Goal: Task Accomplishment & Management: Manage account settings

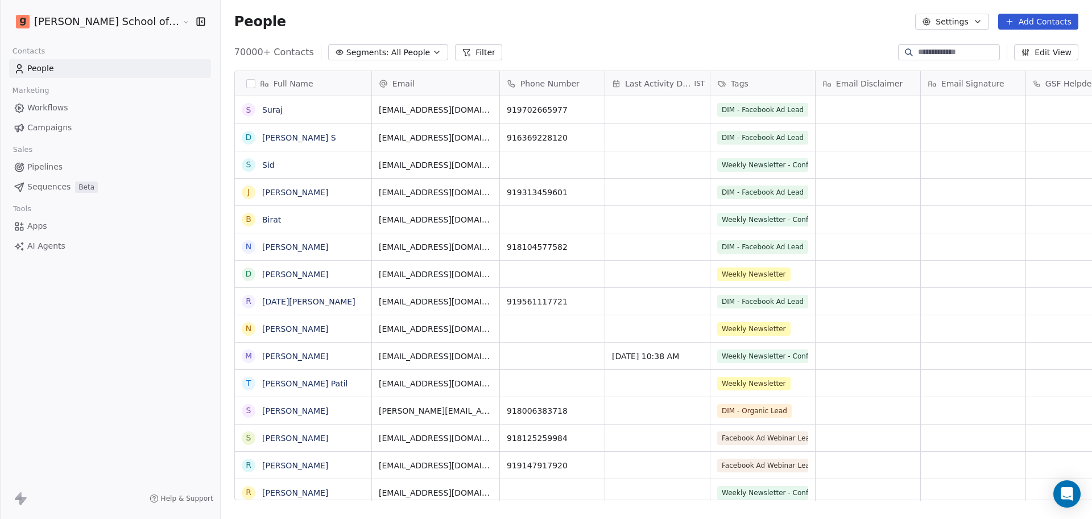
scroll to position [445, 904]
click at [84, 119] on link "Campaigns" at bounding box center [110, 127] width 202 height 19
click at [82, 127] on link "Campaigns" at bounding box center [110, 127] width 202 height 19
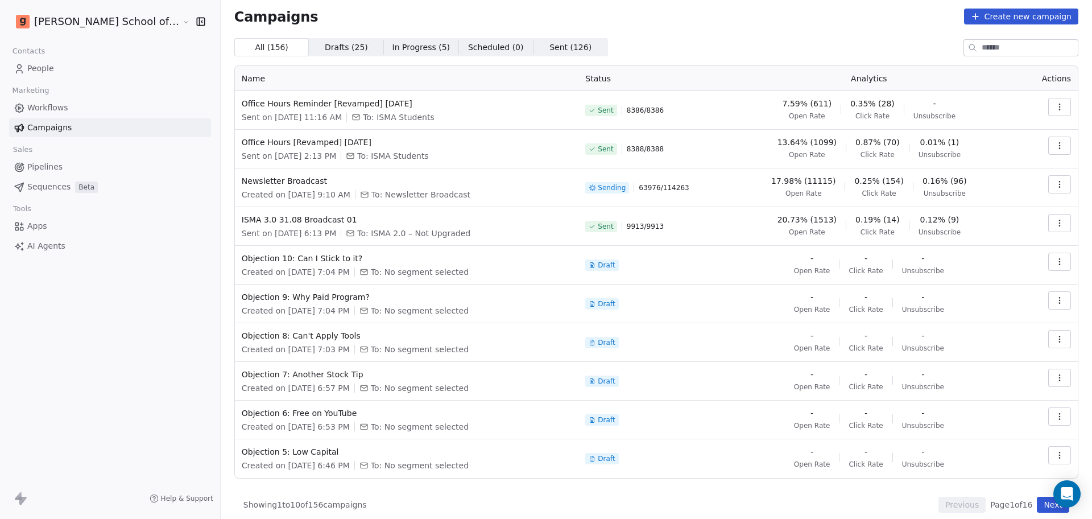
scroll to position [13, 0]
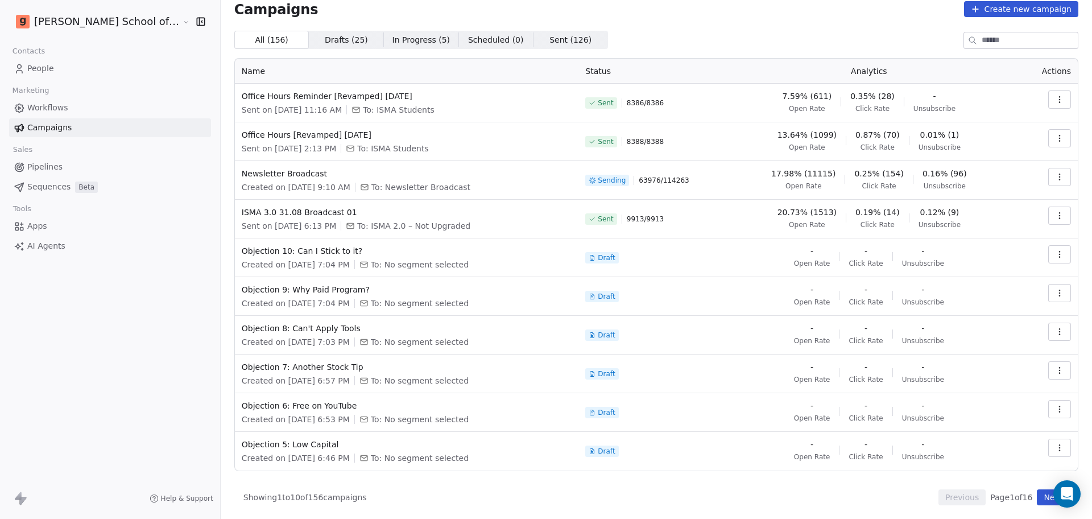
click at [1039, 502] on button "Next" at bounding box center [1053, 497] width 32 height 16
click at [1037, 497] on button "Next" at bounding box center [1053, 497] width 32 height 16
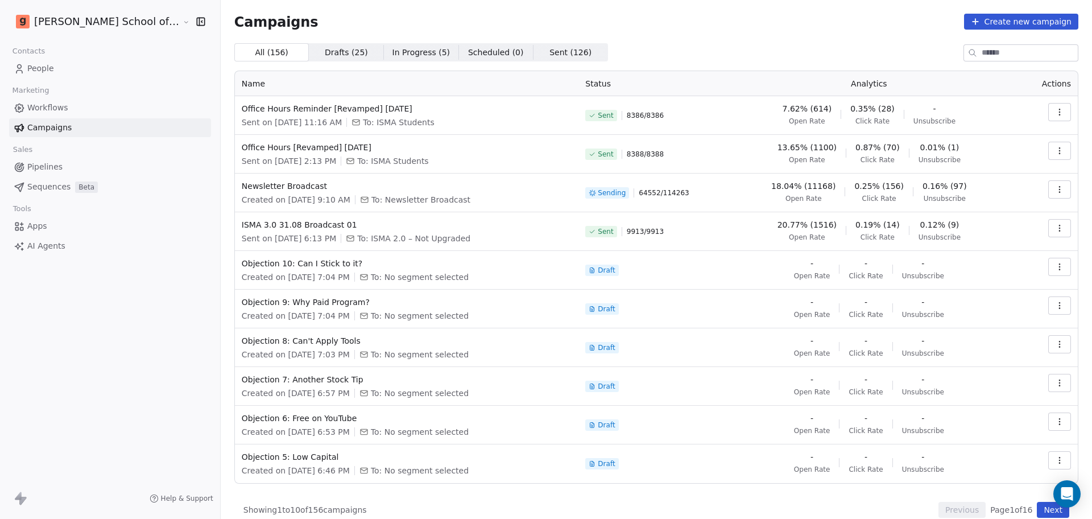
click at [1046, 510] on button "Next" at bounding box center [1053, 510] width 32 height 16
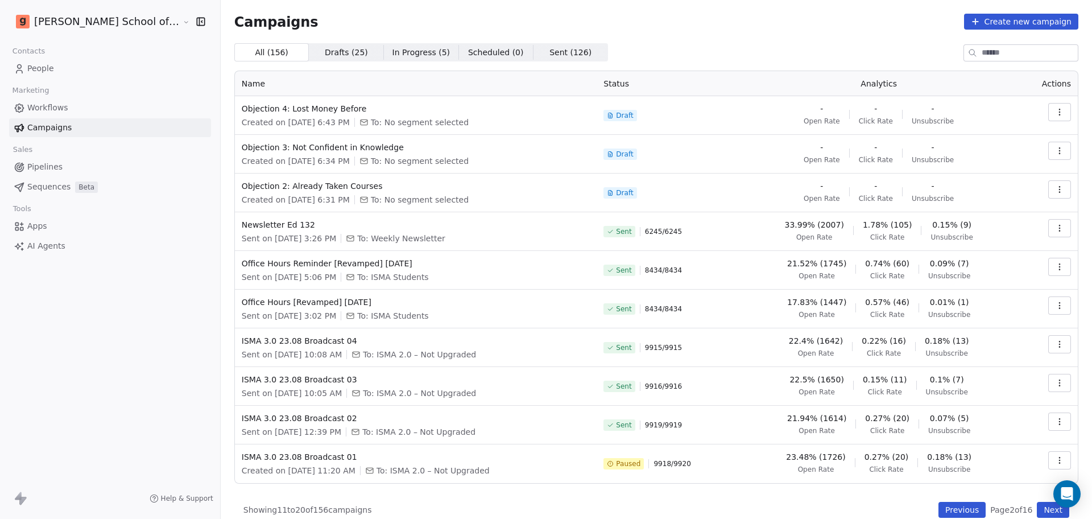
click at [1055, 228] on icon "button" at bounding box center [1059, 227] width 9 height 9
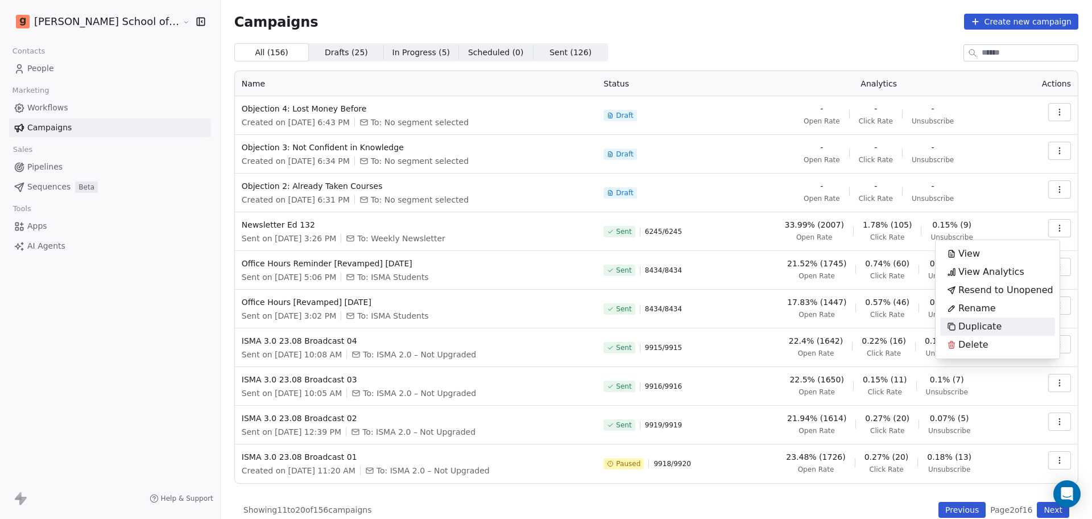
click at [952, 320] on div "Duplicate" at bounding box center [974, 326] width 68 height 18
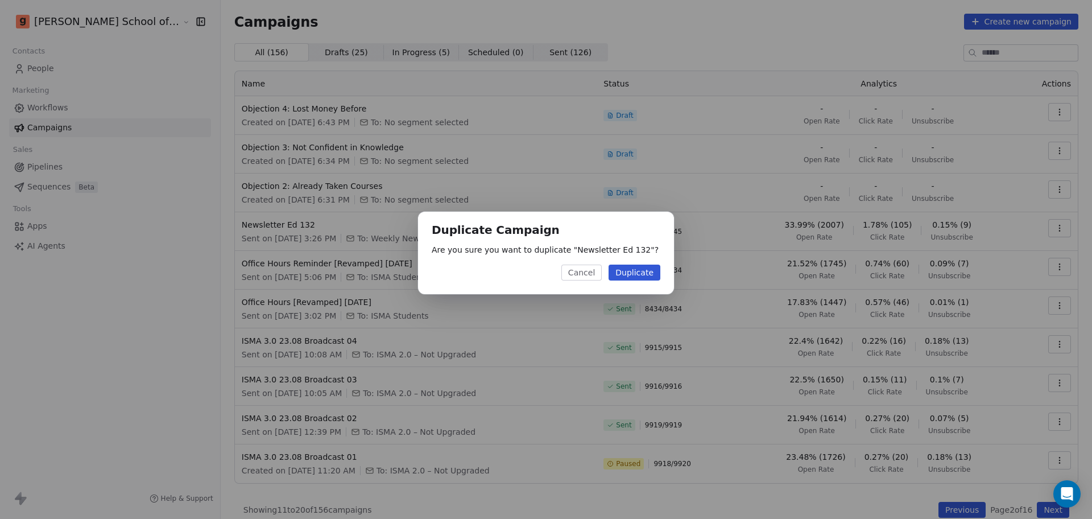
click at [637, 270] on button "Duplicate" at bounding box center [634, 272] width 52 height 16
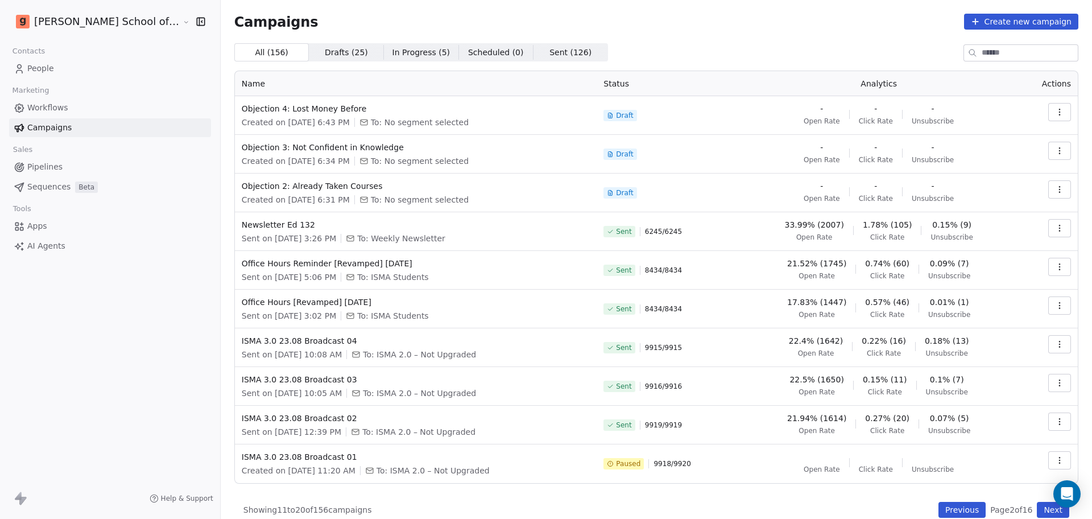
click at [946, 512] on button "Previous" at bounding box center [961, 510] width 47 height 16
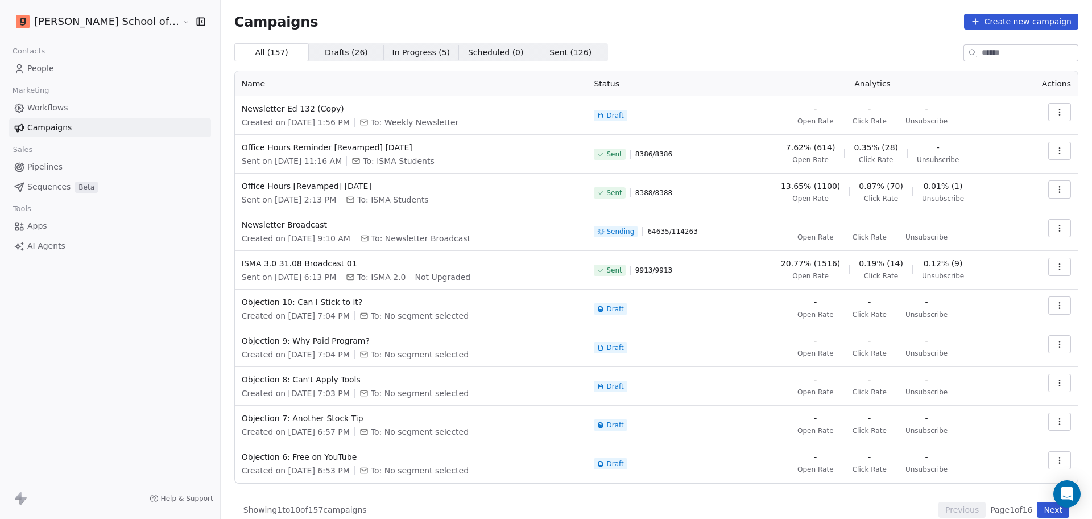
click at [1055, 113] on icon "button" at bounding box center [1059, 111] width 9 height 9
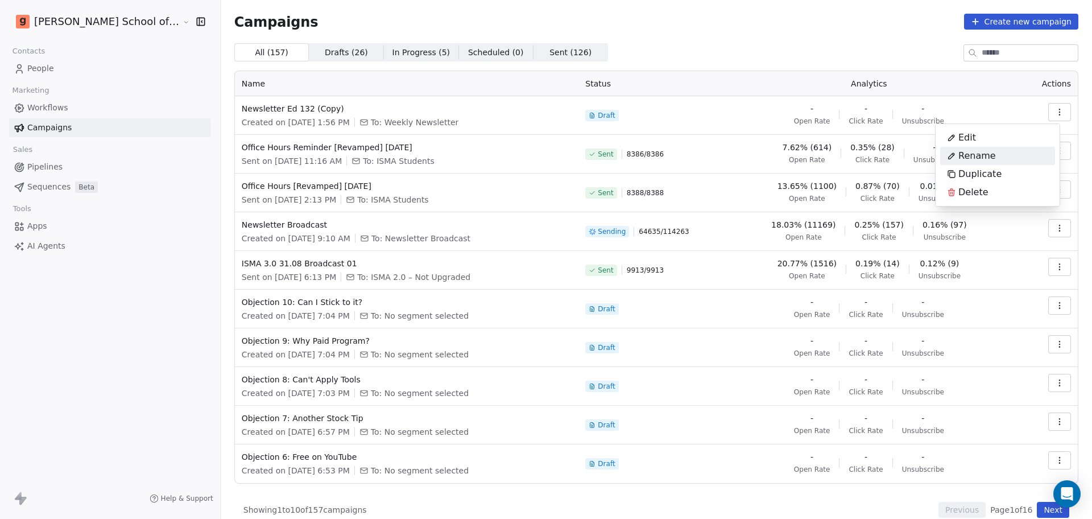
click at [989, 163] on div "Rename" at bounding box center [971, 156] width 63 height 18
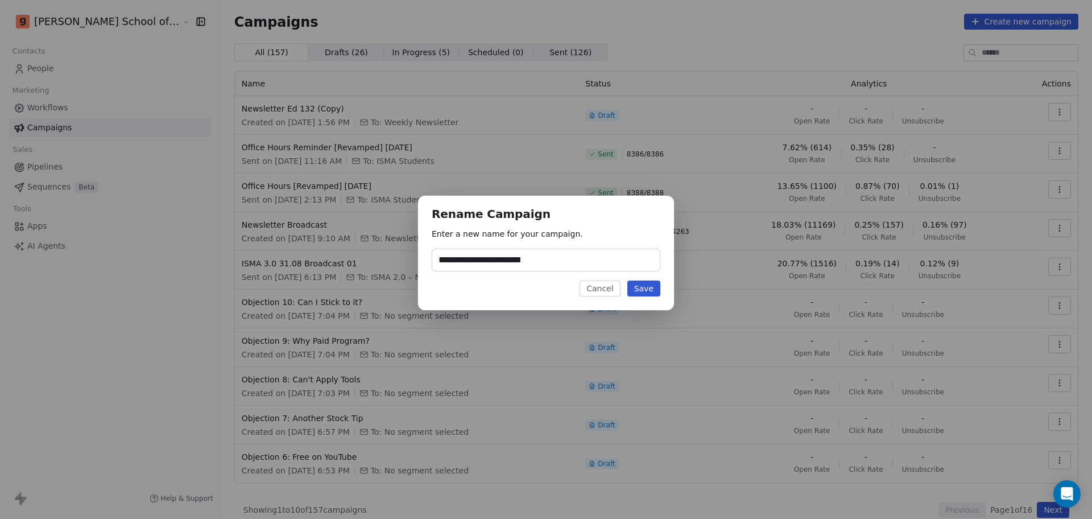
click at [484, 266] on input "**********" at bounding box center [545, 260] width 227 height 22
drag, startPoint x: 506, startPoint y: 262, endPoint x: 616, endPoint y: 262, distance: 109.7
click at [616, 262] on input "**********" at bounding box center [545, 260] width 227 height 22
type input "**********"
click at [643, 287] on button "Save" at bounding box center [643, 288] width 33 height 16
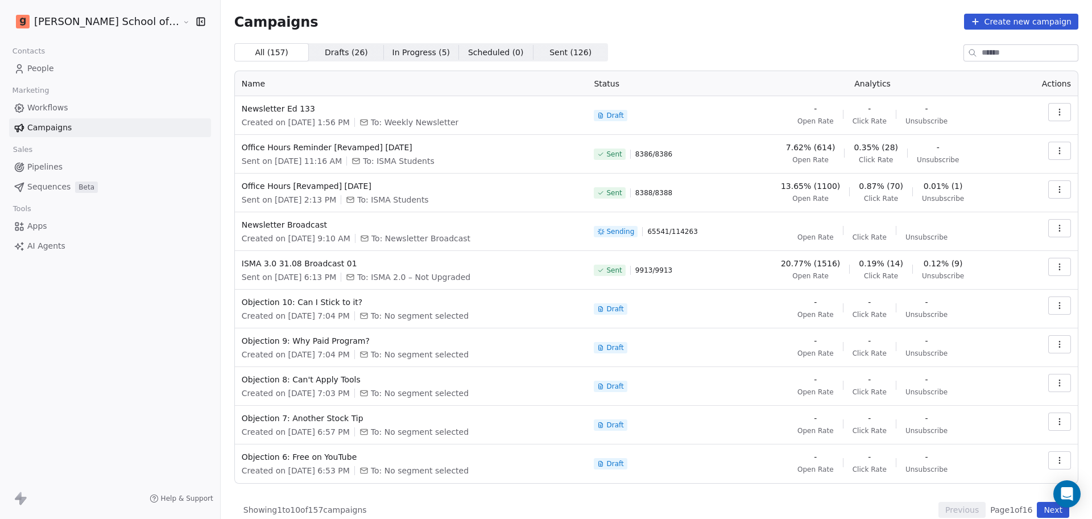
click at [1053, 262] on button "button" at bounding box center [1059, 267] width 23 height 18
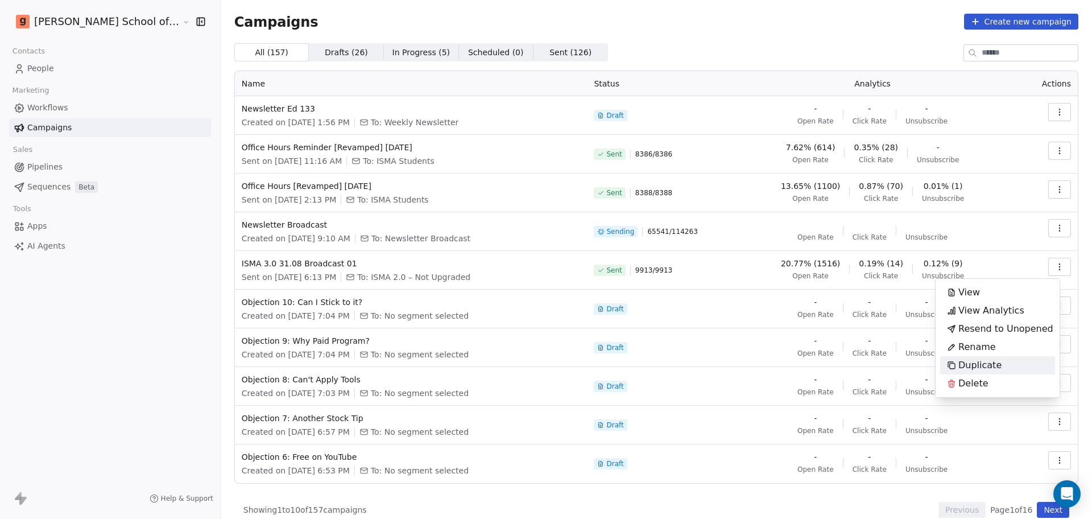
click at [987, 358] on span "Duplicate" at bounding box center [979, 365] width 43 height 14
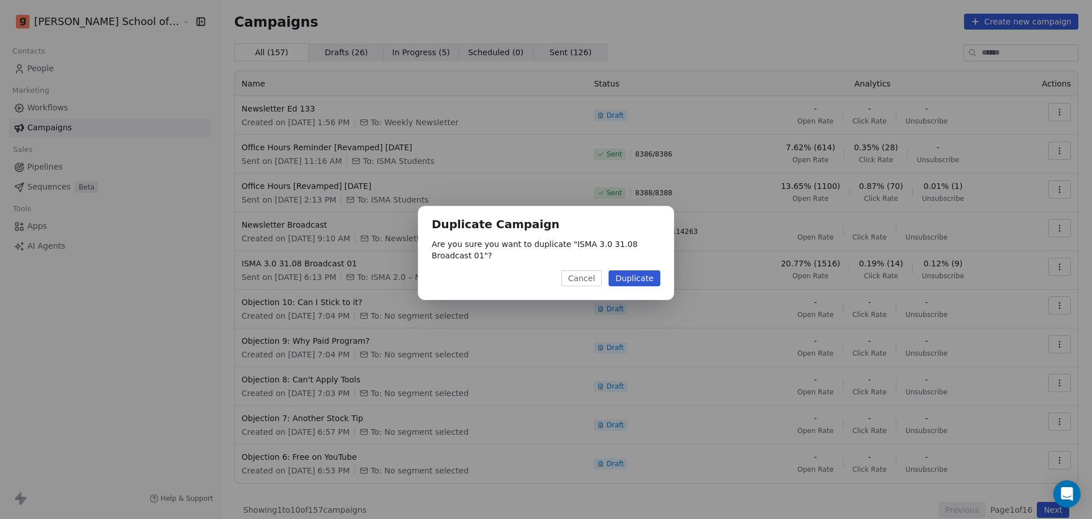
click at [648, 271] on button "Duplicate" at bounding box center [634, 278] width 52 height 16
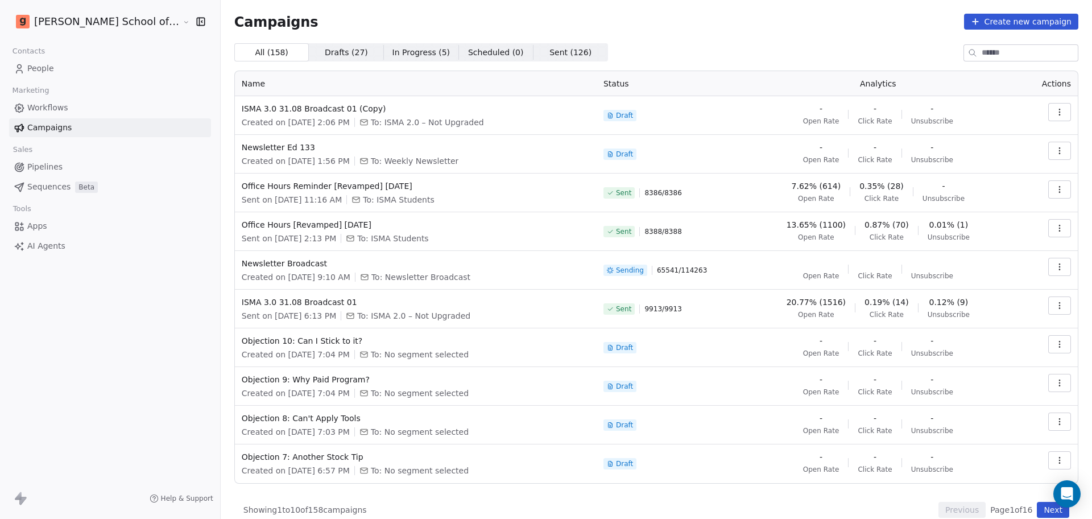
click at [1055, 107] on icon "button" at bounding box center [1059, 111] width 9 height 9
click at [1028, 171] on div "Duplicate" at bounding box center [997, 174] width 115 height 18
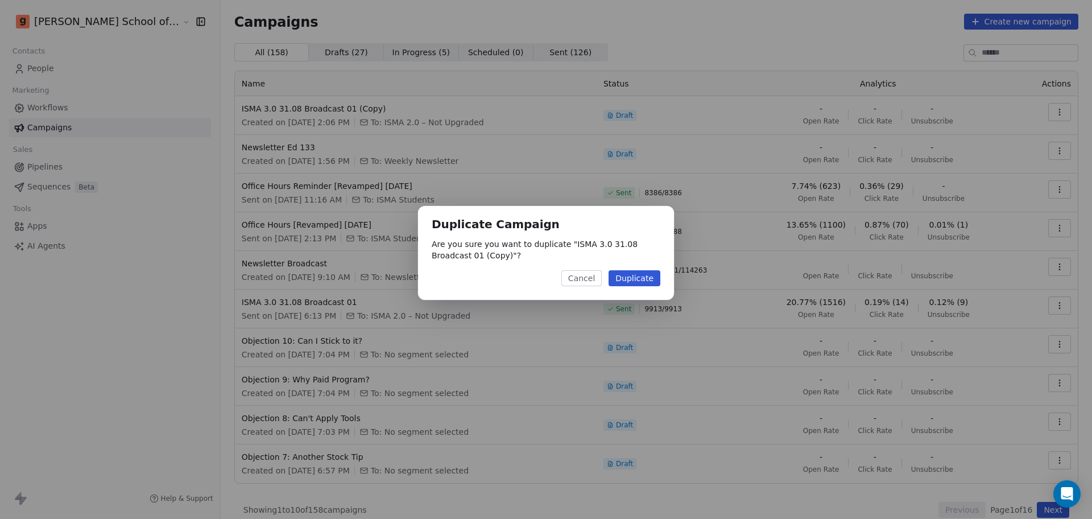
click at [648, 275] on button "Duplicate" at bounding box center [634, 278] width 52 height 16
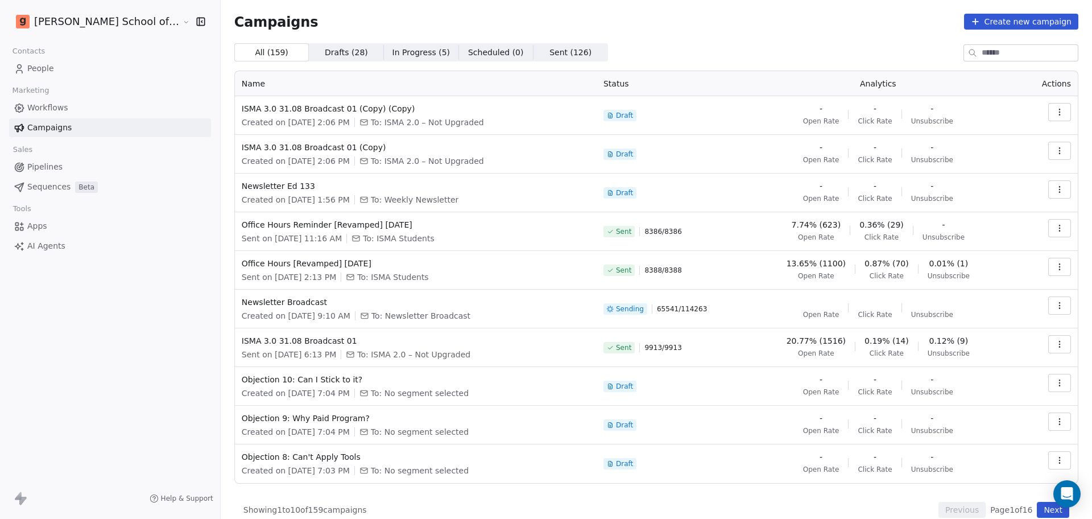
click at [1054, 111] on button "button" at bounding box center [1059, 112] width 23 height 18
click at [1002, 169] on div "Duplicate" at bounding box center [974, 174] width 68 height 18
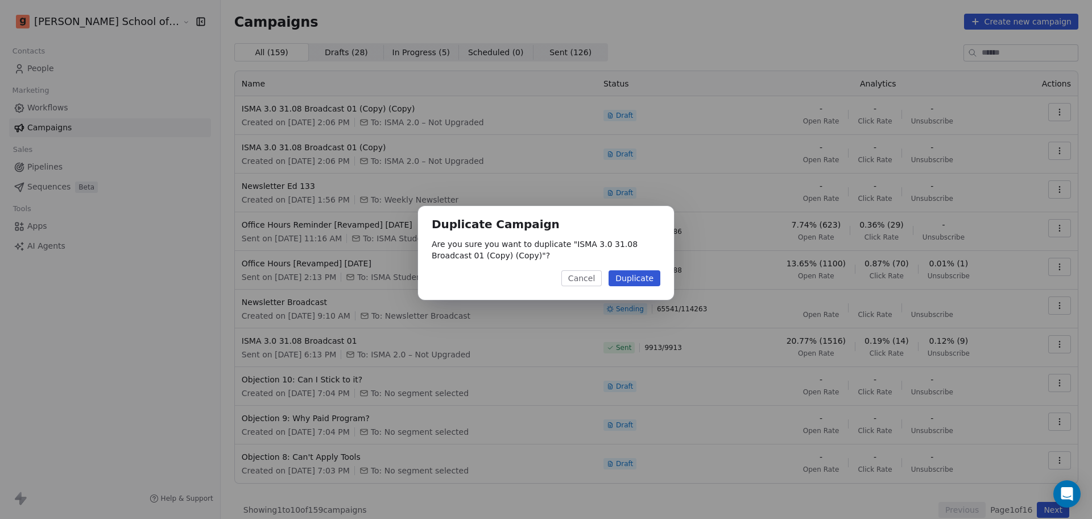
click at [651, 275] on button "Duplicate" at bounding box center [634, 278] width 52 height 16
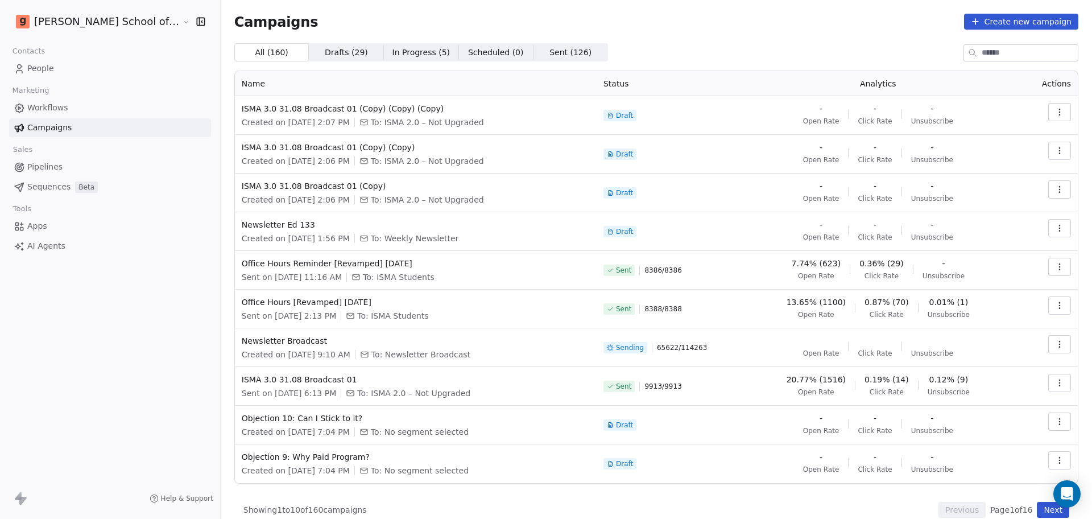
click at [1055, 191] on icon "button" at bounding box center [1059, 189] width 9 height 9
click at [975, 238] on span "Rename" at bounding box center [977, 233] width 38 height 14
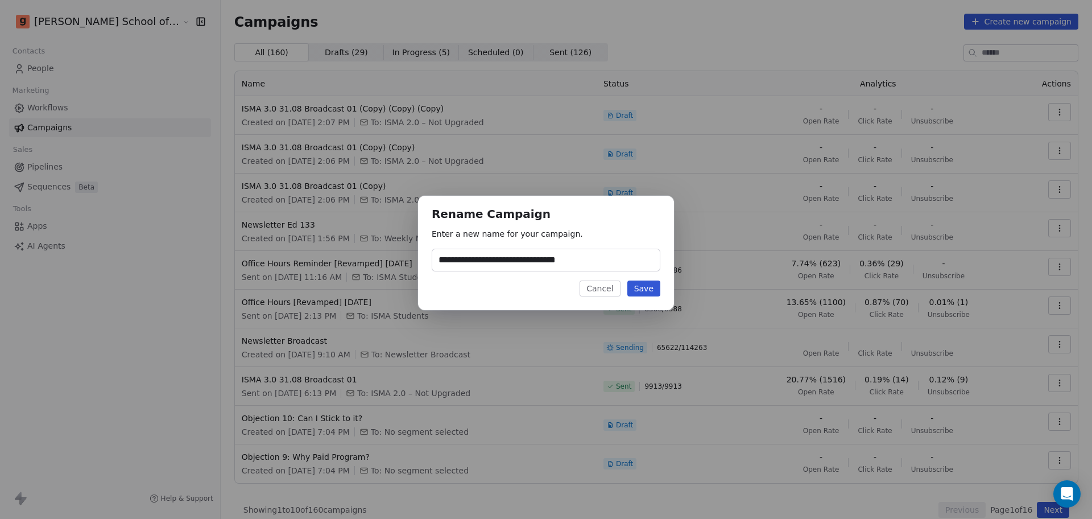
click at [549, 264] on input "**********" at bounding box center [545, 260] width 227 height 22
drag, startPoint x: 549, startPoint y: 263, endPoint x: 602, endPoint y: 262, distance: 52.3
click at [602, 262] on input "**********" at bounding box center [545, 260] width 227 height 22
type input "**********"
click at [646, 283] on button "Save" at bounding box center [643, 288] width 33 height 16
